Goal: Transaction & Acquisition: Purchase product/service

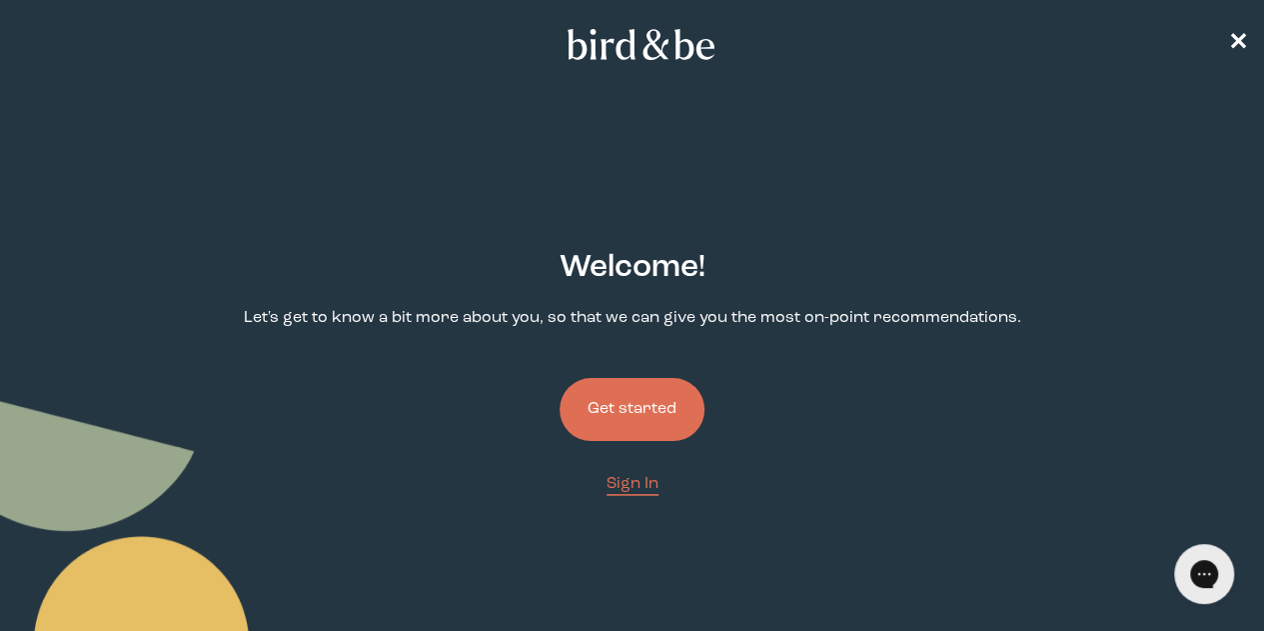
click at [649, 378] on button "Get started" at bounding box center [632, 409] width 145 height 63
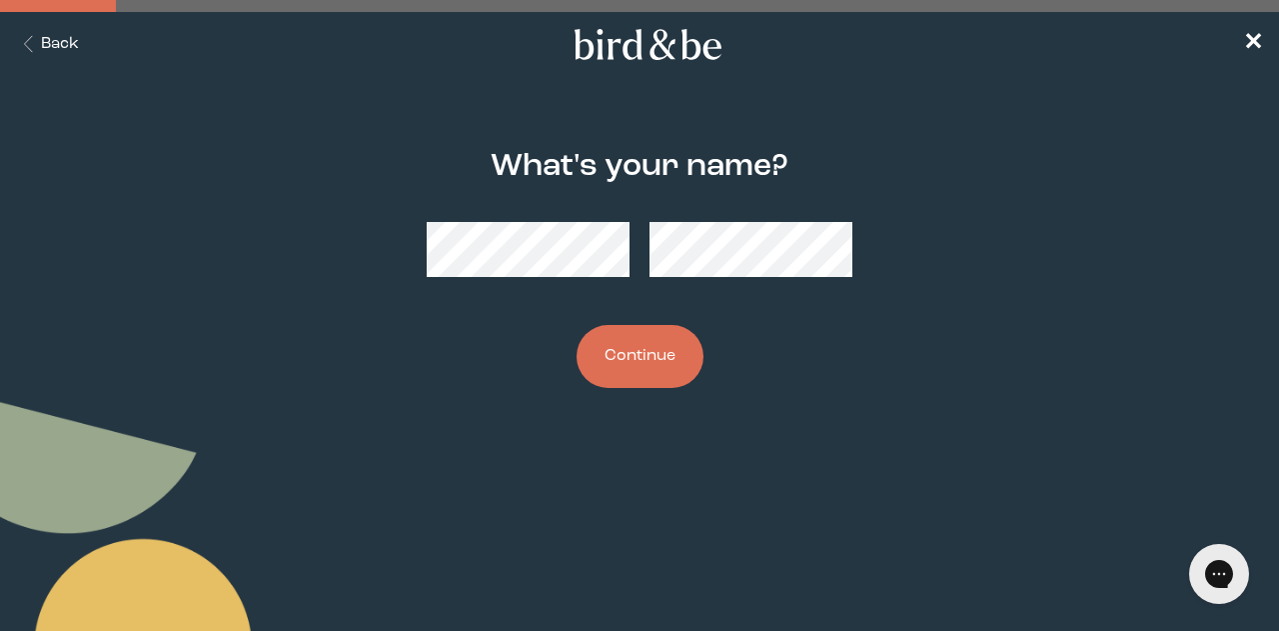
click at [659, 362] on button "Continue" at bounding box center [640, 356] width 127 height 63
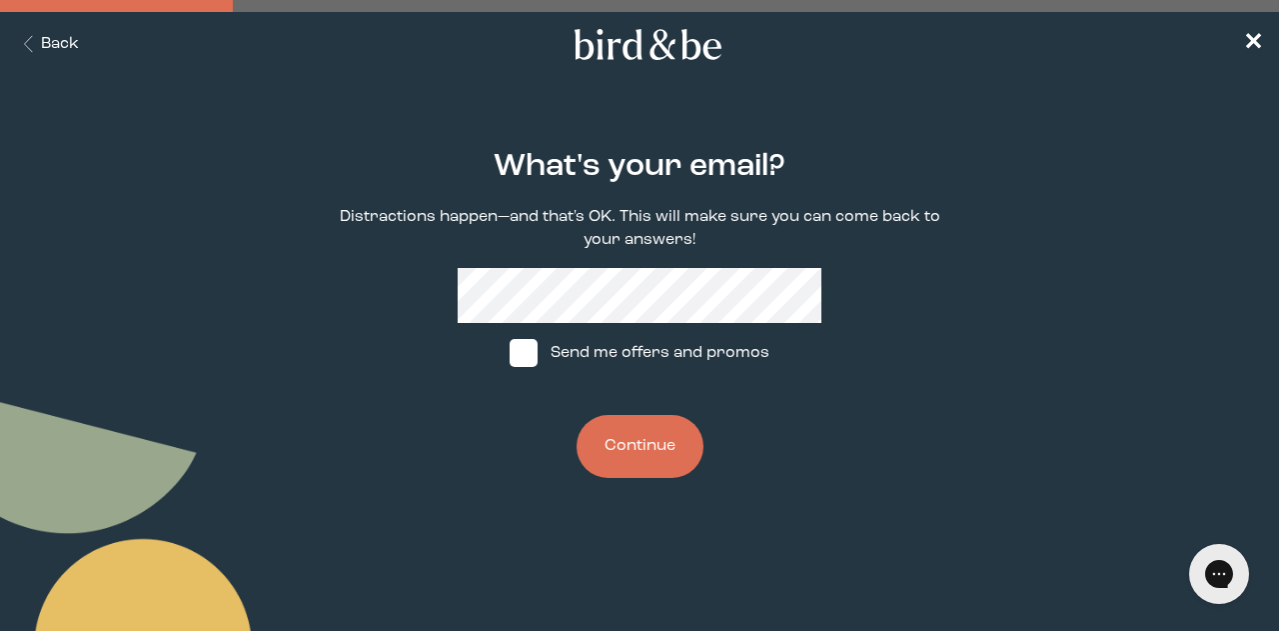
click at [656, 450] on button "Continue" at bounding box center [640, 446] width 127 height 63
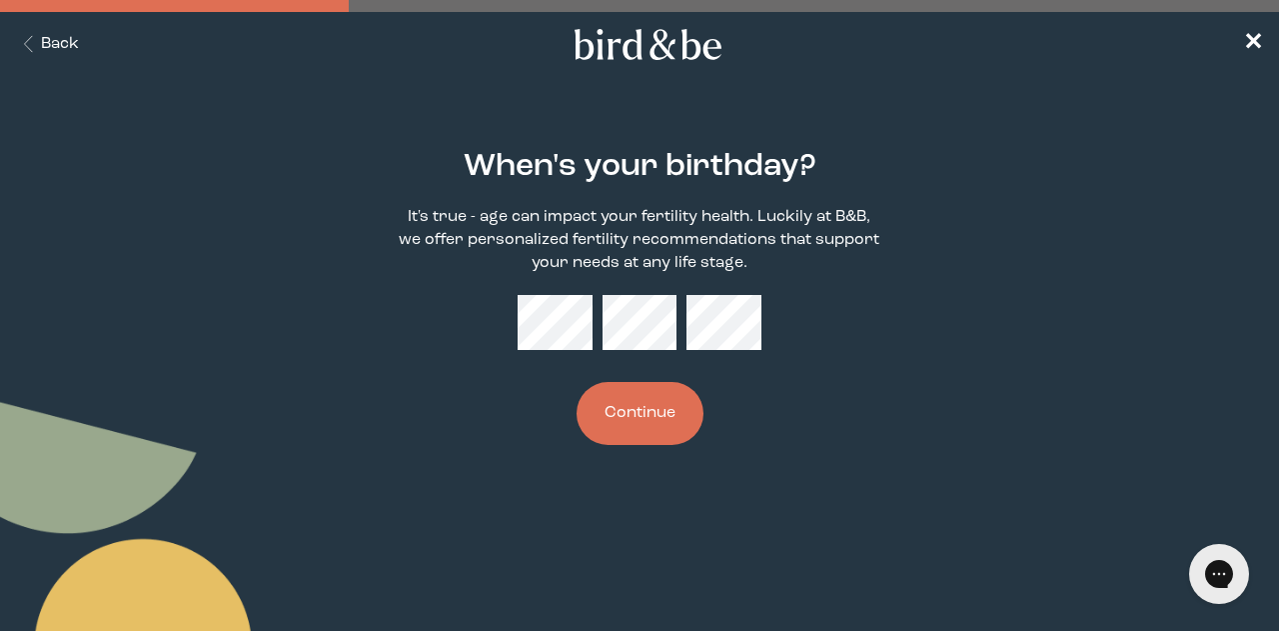
click at [666, 398] on button "Continue" at bounding box center [640, 413] width 127 height 63
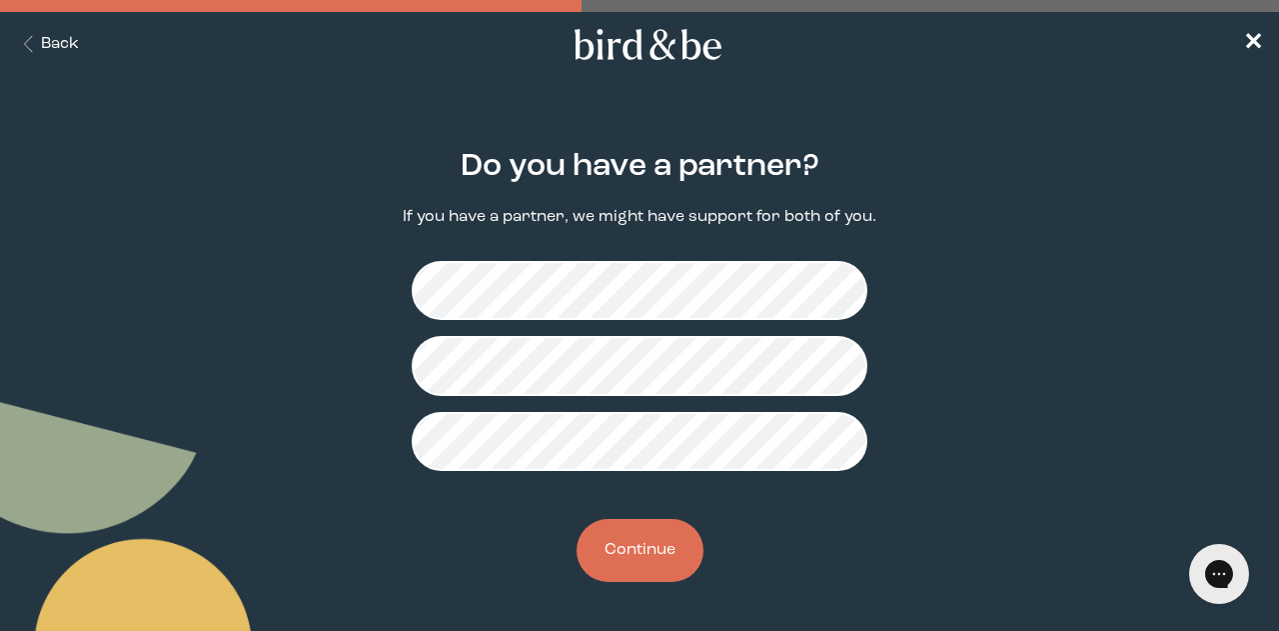
click at [644, 543] on button "Continue" at bounding box center [640, 550] width 127 height 63
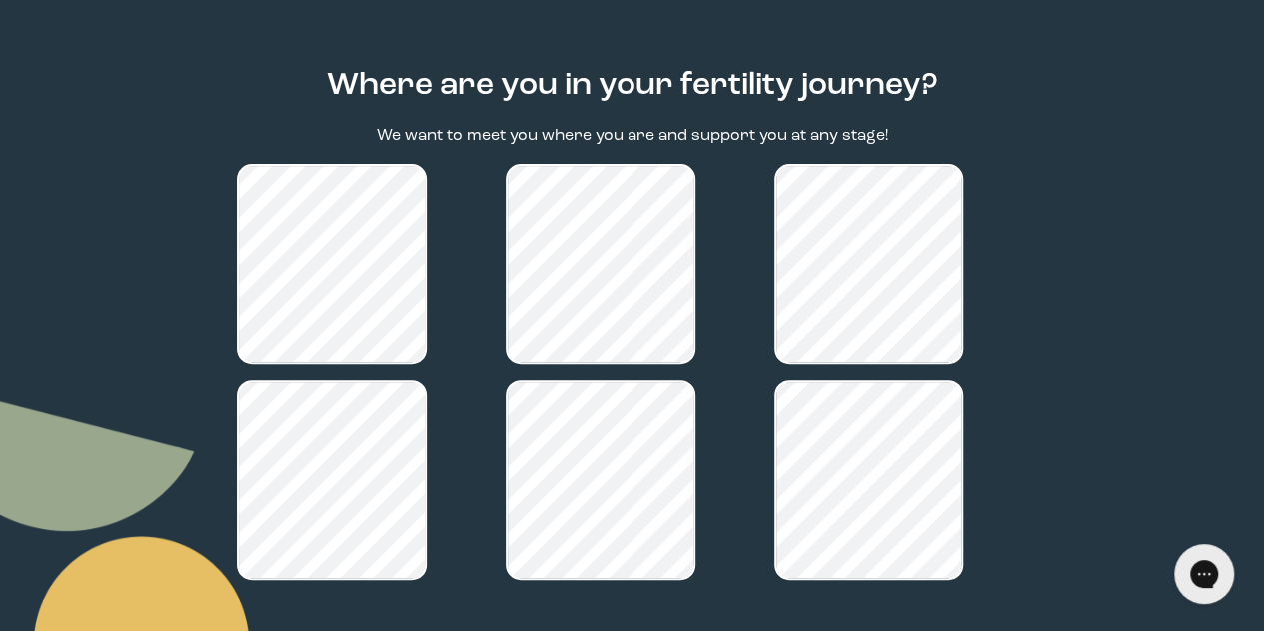
scroll to position [296, 0]
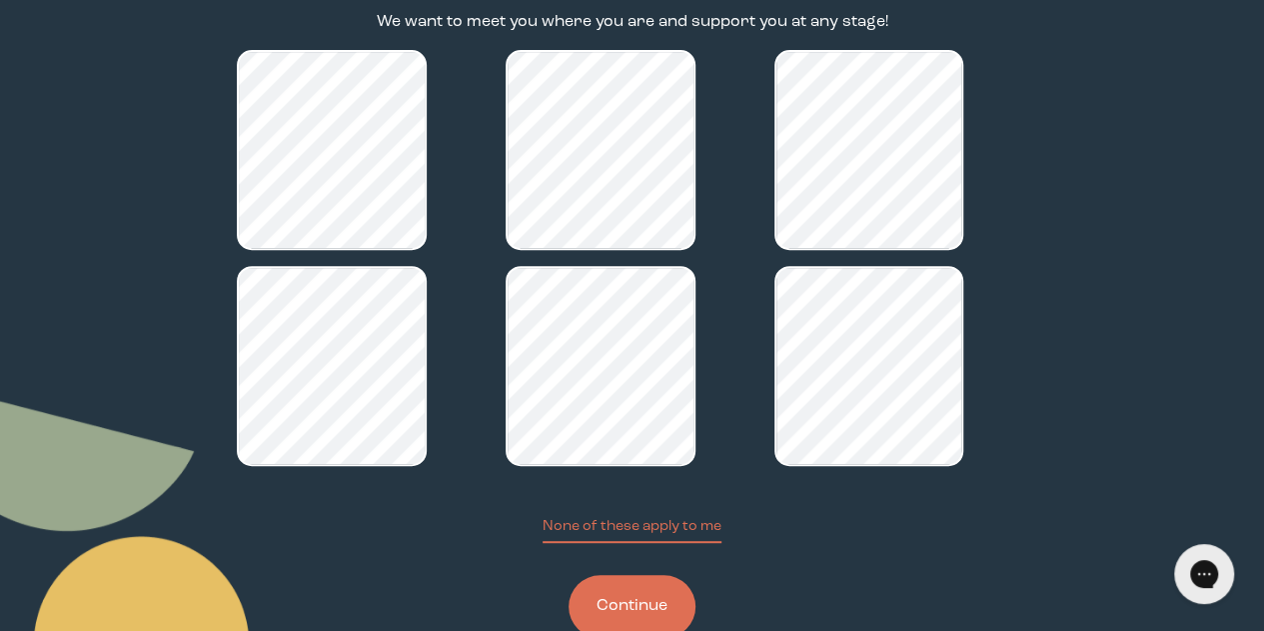
click at [624, 575] on button "Continue" at bounding box center [632, 606] width 127 height 63
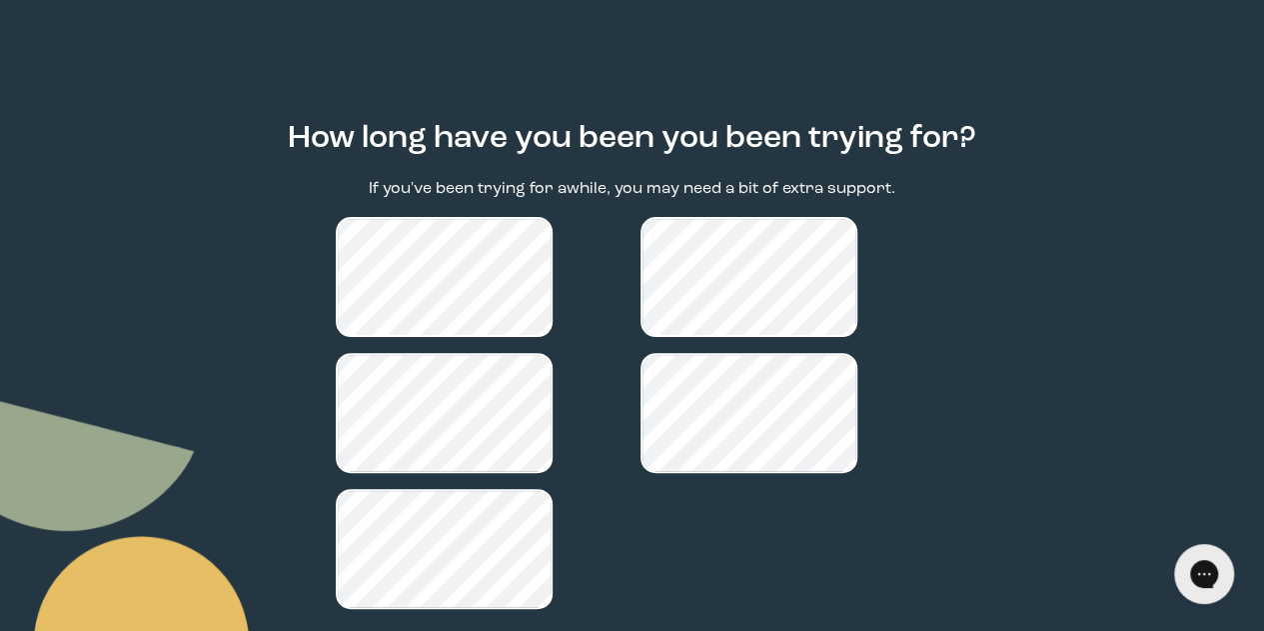
scroll to position [195, 0]
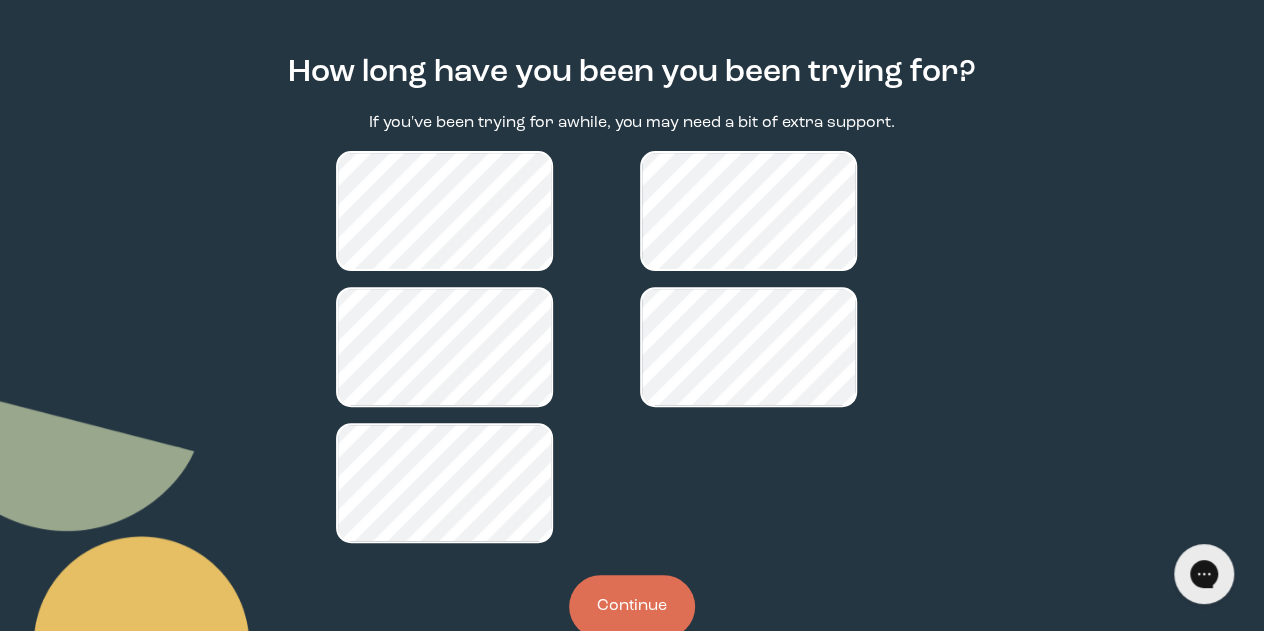
click at [626, 575] on button "Continue" at bounding box center [632, 606] width 127 height 63
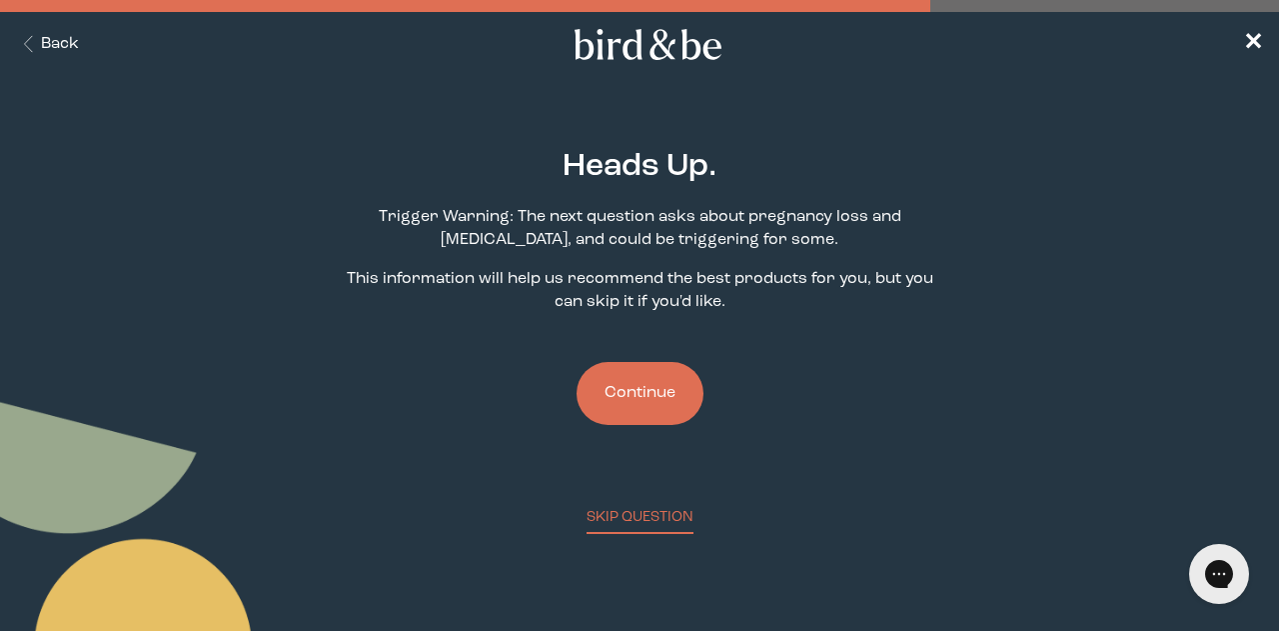
click at [662, 396] on button "Continue" at bounding box center [640, 393] width 127 height 63
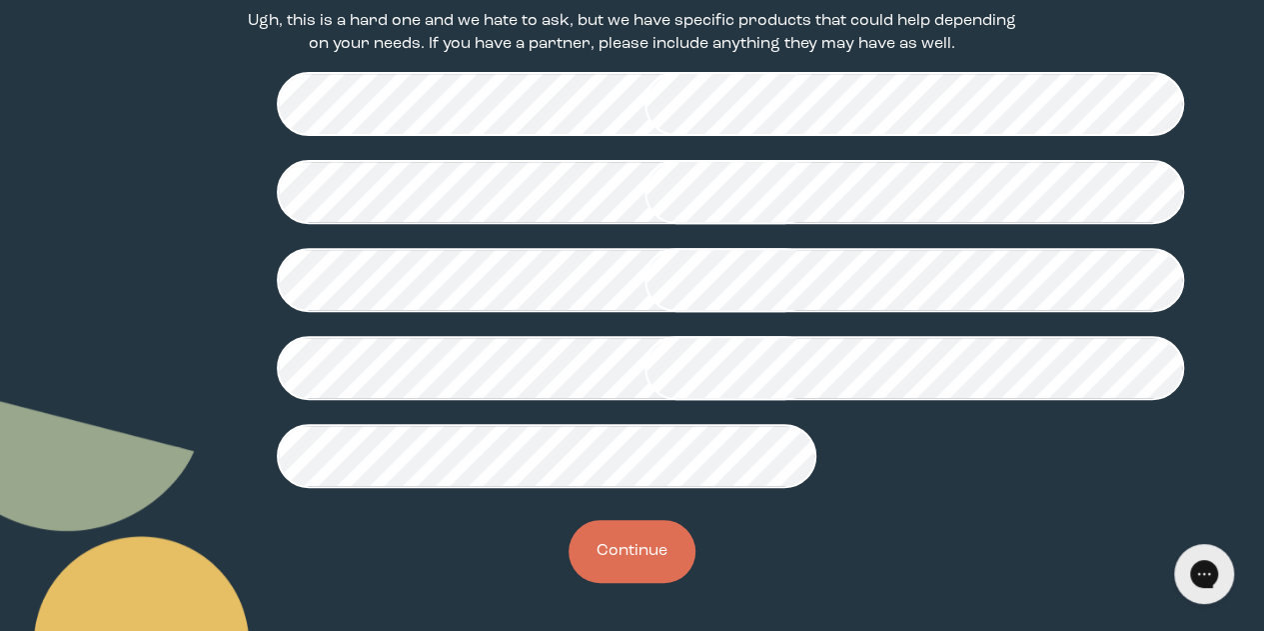
scroll to position [618, 0]
click at [638, 535] on button "Continue" at bounding box center [632, 551] width 127 height 63
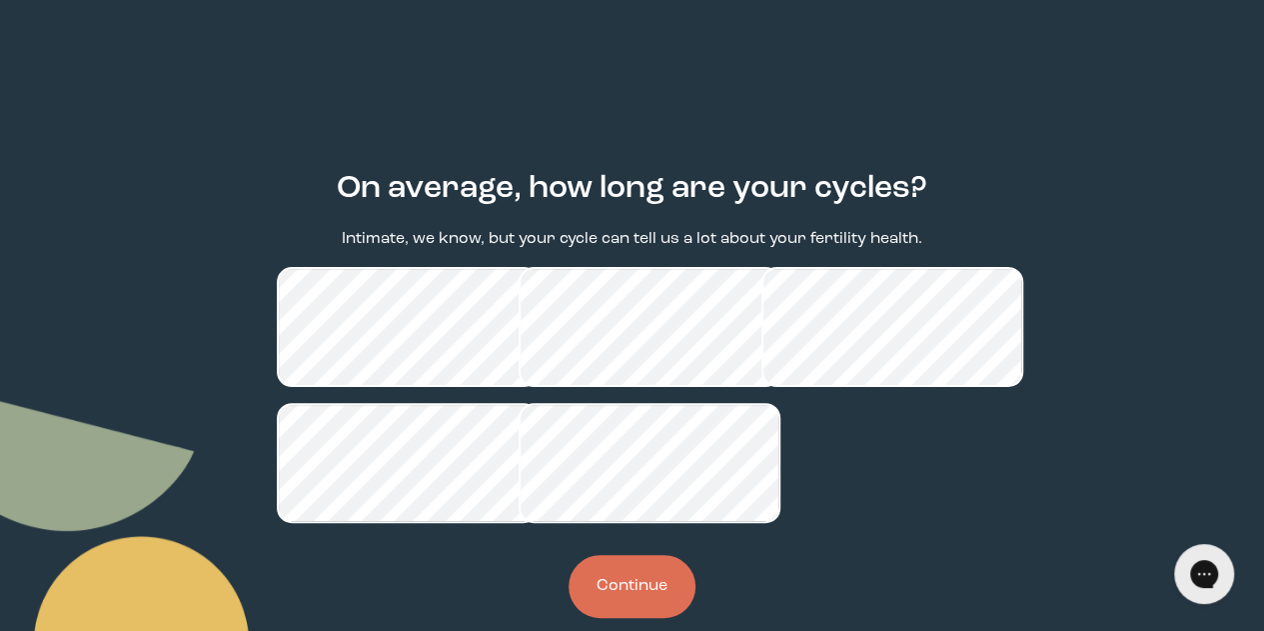
scroll to position [119, 0]
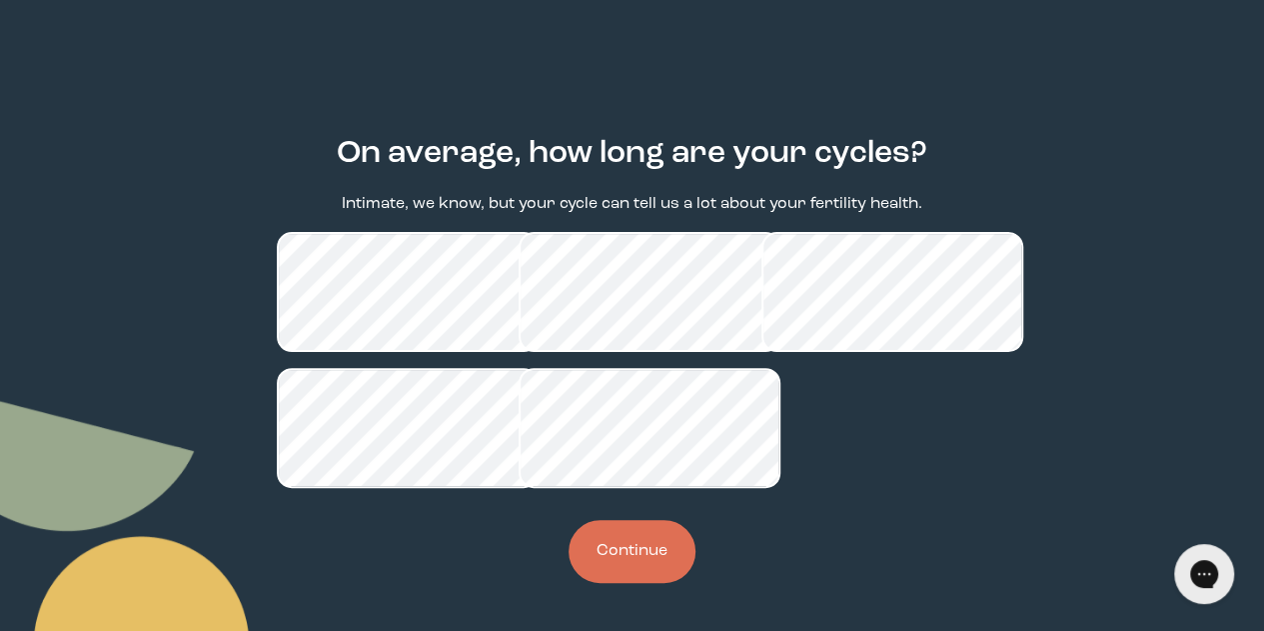
click at [667, 575] on button "Continue" at bounding box center [632, 551] width 127 height 63
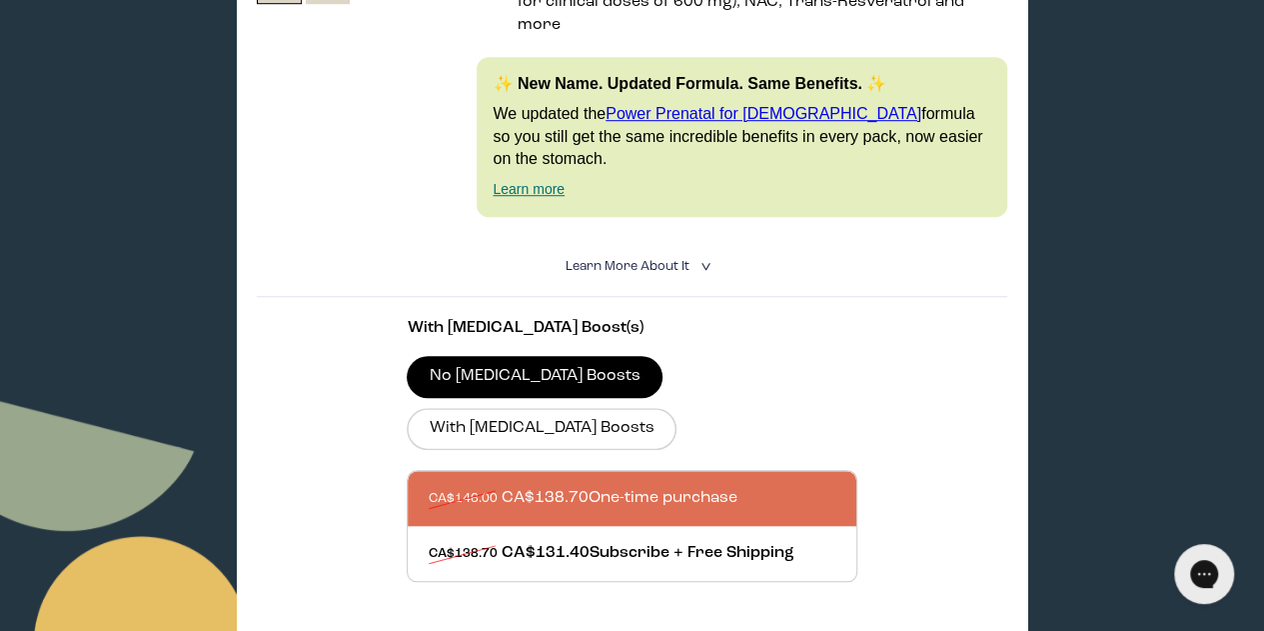
scroll to position [615, 0]
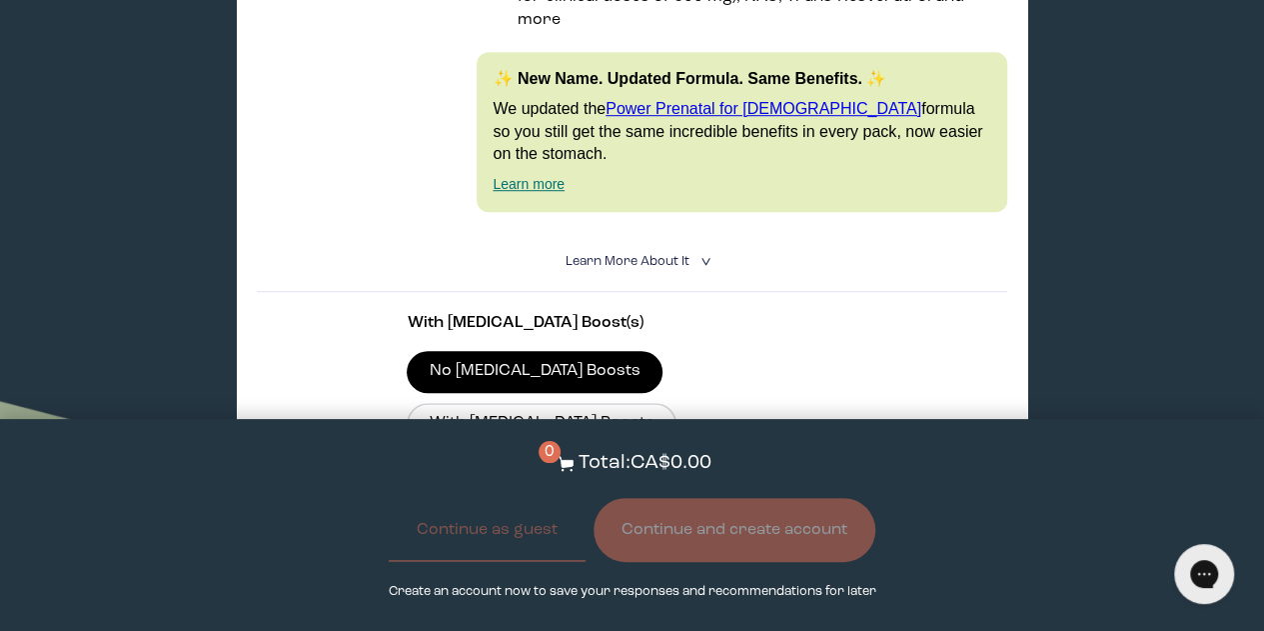
click at [679, 255] on span "Learn More About it" at bounding box center [628, 261] width 124 height 13
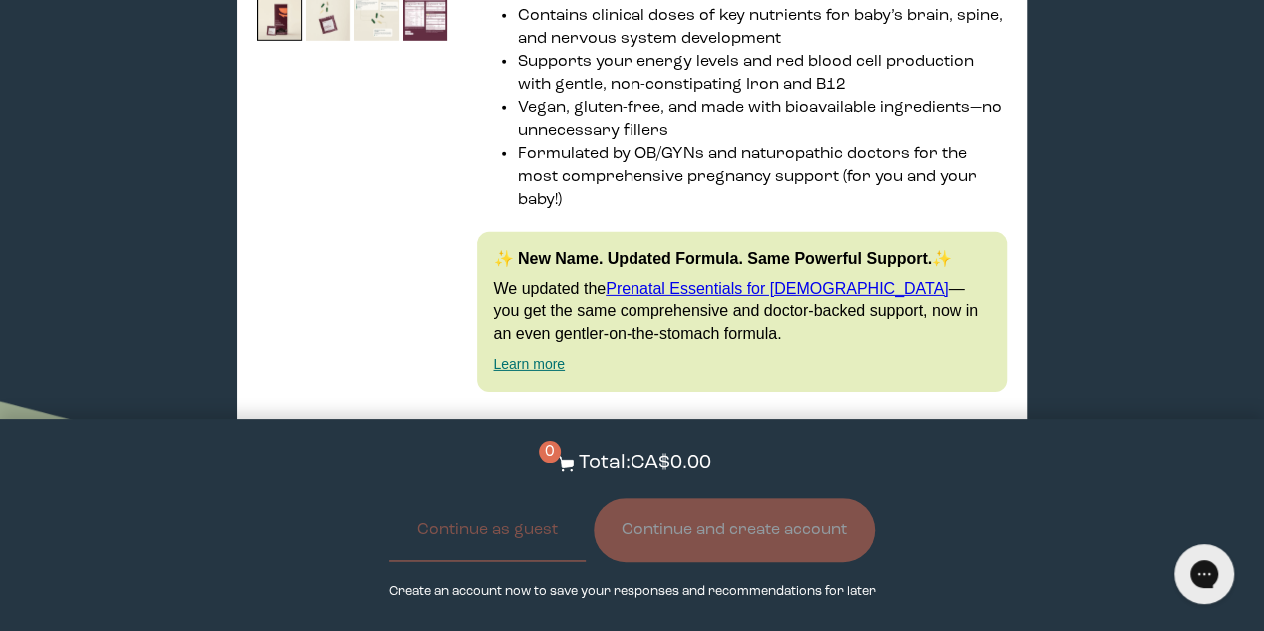
scroll to position [6851, 0]
click at [684, 431] on summary "Learn More About it <" at bounding box center [633, 440] width 134 height 19
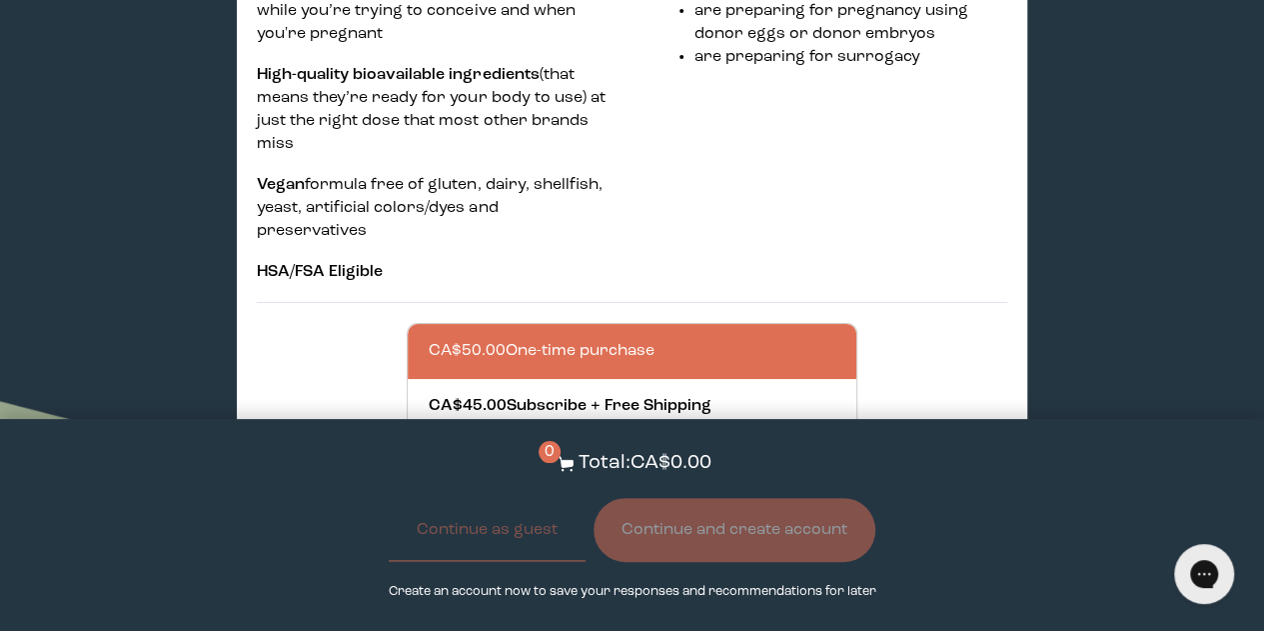
scroll to position [7493, 0]
click at [658, 486] on button "Add to Cart - CA$50.00" at bounding box center [632, 507] width 231 height 43
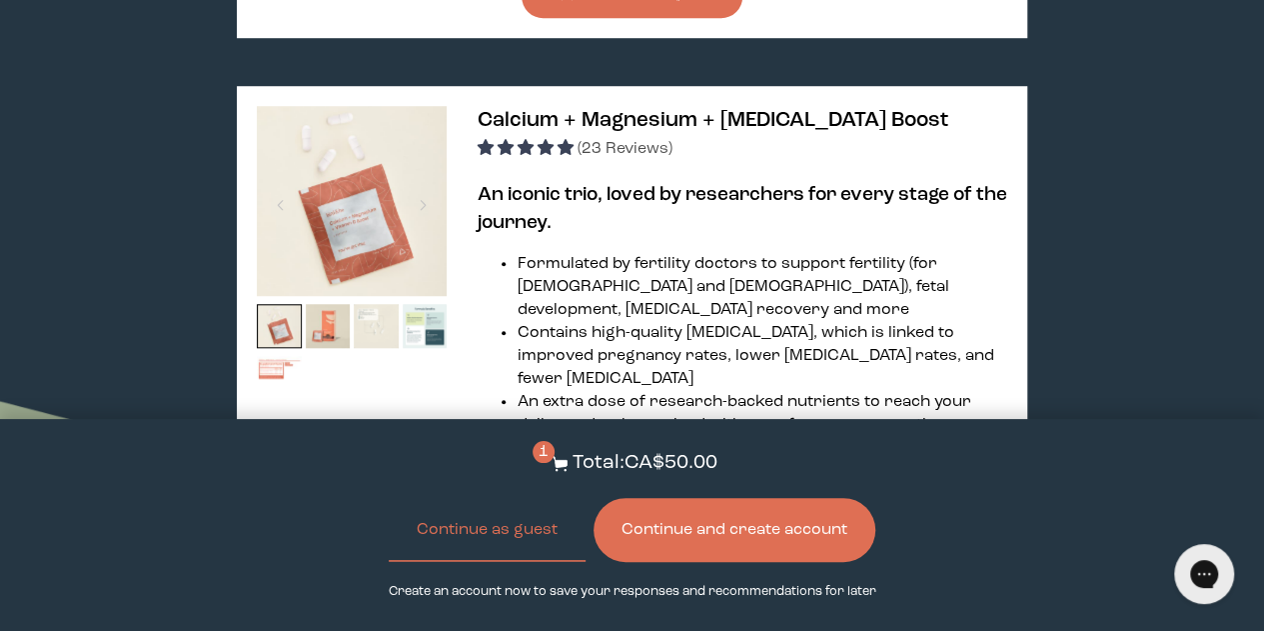
scroll to position [4454, 0]
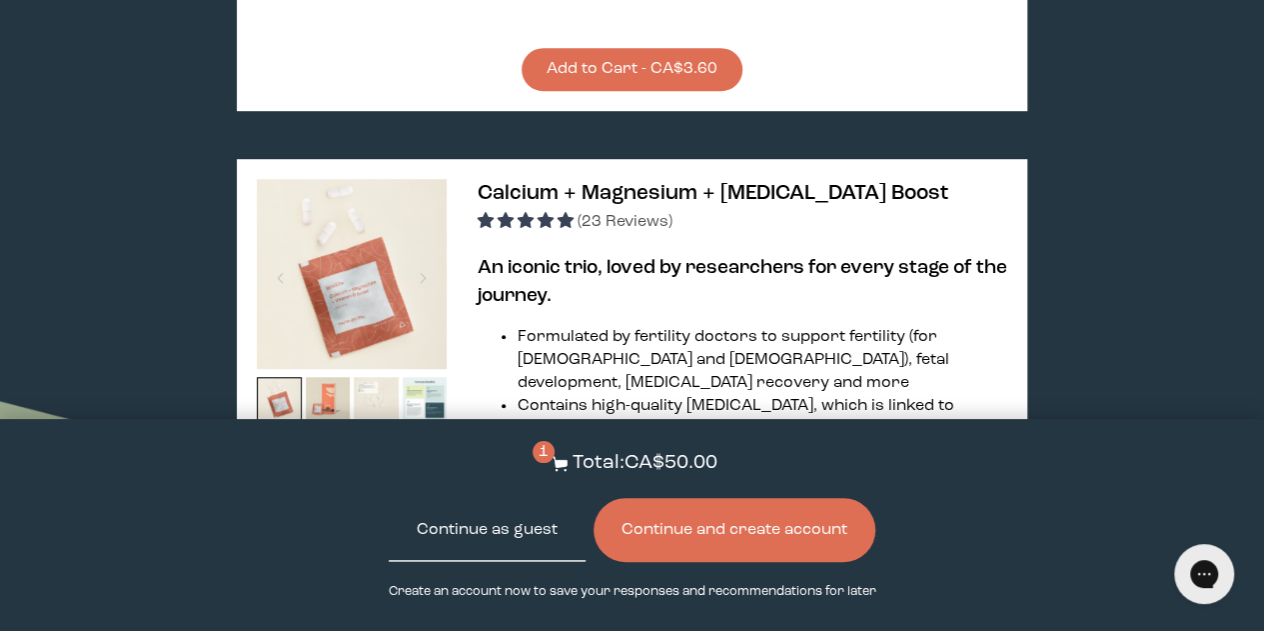
click at [487, 543] on button "Continue as guest" at bounding box center [487, 530] width 197 height 64
